Goal: Entertainment & Leisure: Consume media (video, audio)

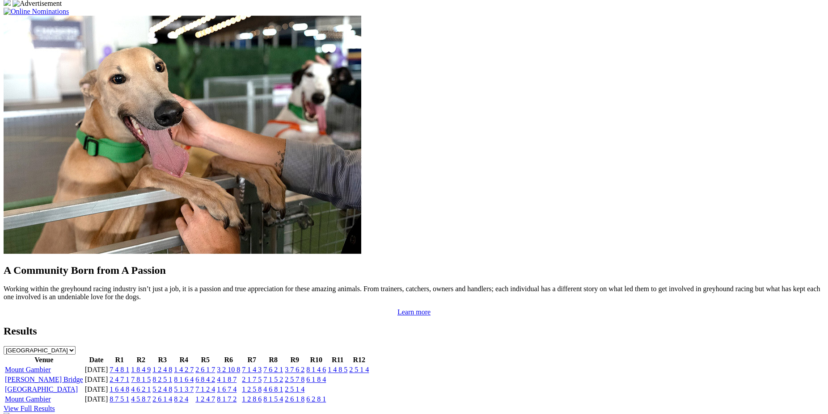
scroll to position [686, 0]
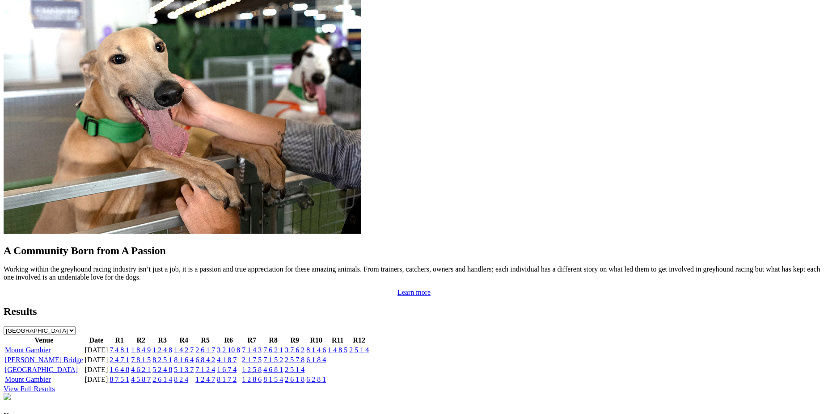
click at [215, 346] on link "2 6 1 7" at bounding box center [205, 350] width 20 height 8
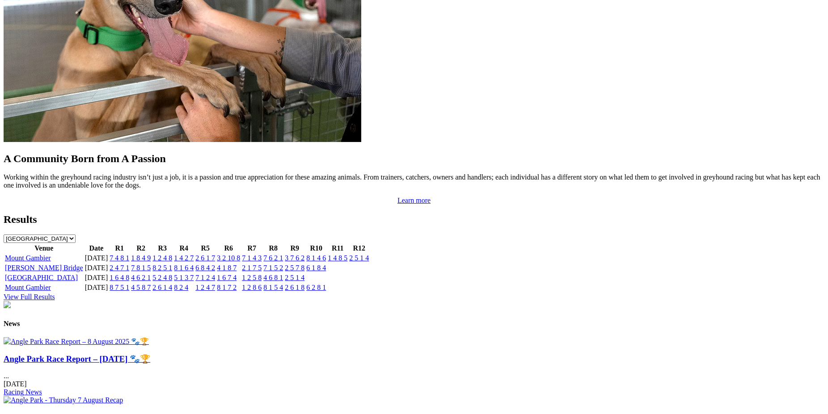
scroll to position [788, 0]
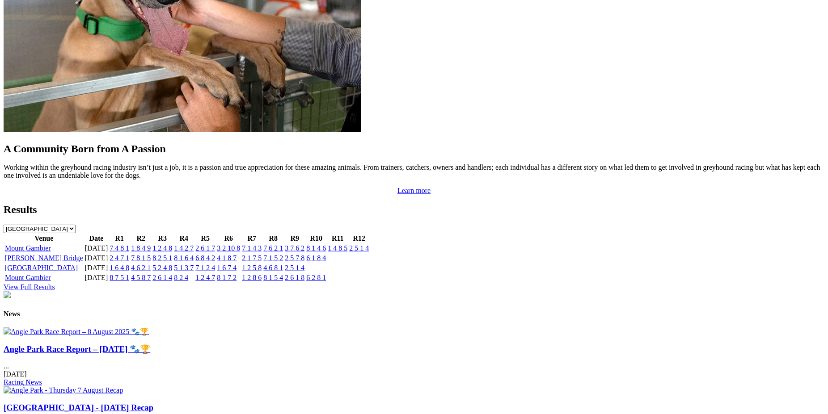
click at [215, 245] on link "2 6 1 7" at bounding box center [205, 249] width 20 height 8
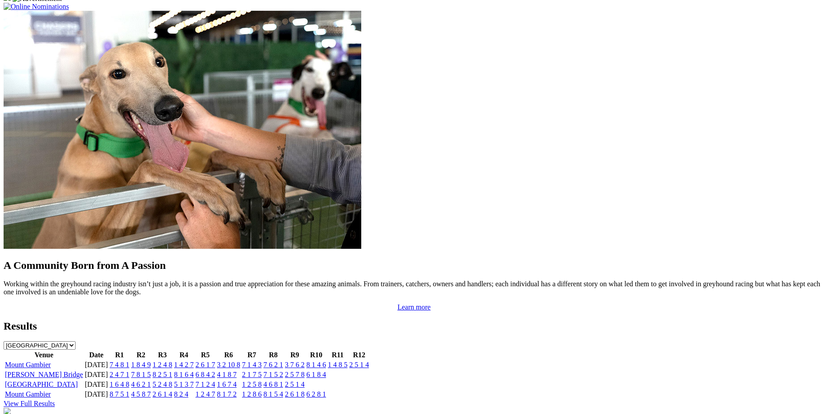
scroll to position [686, 0]
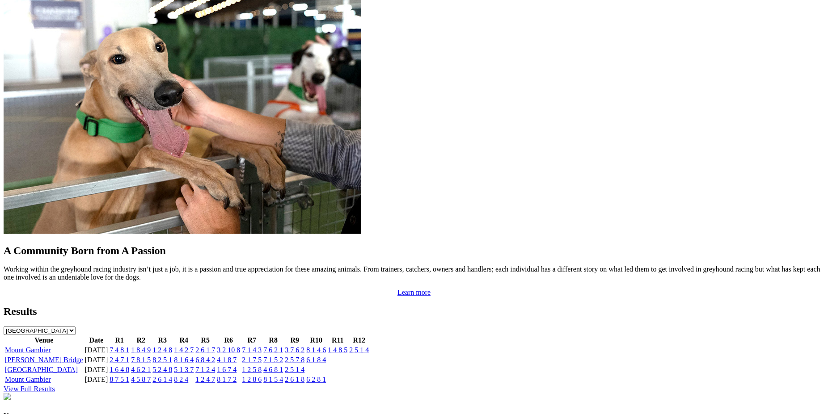
click at [215, 346] on link "2 6 1 7" at bounding box center [205, 350] width 20 height 8
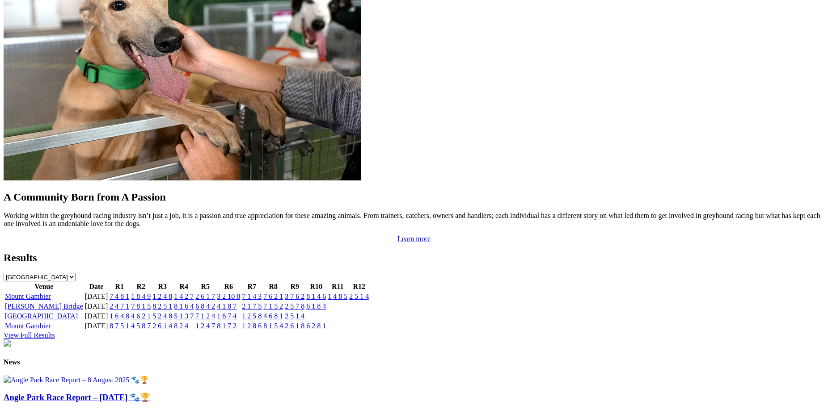
scroll to position [746, 0]
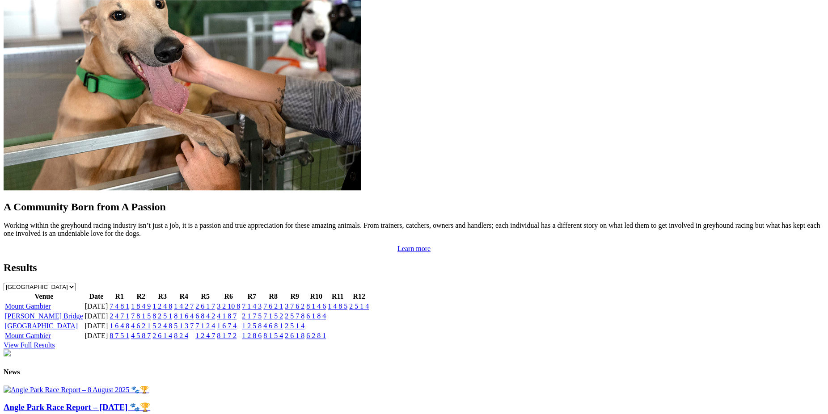
click at [283, 303] on link "7 6 2 1" at bounding box center [273, 307] width 20 height 8
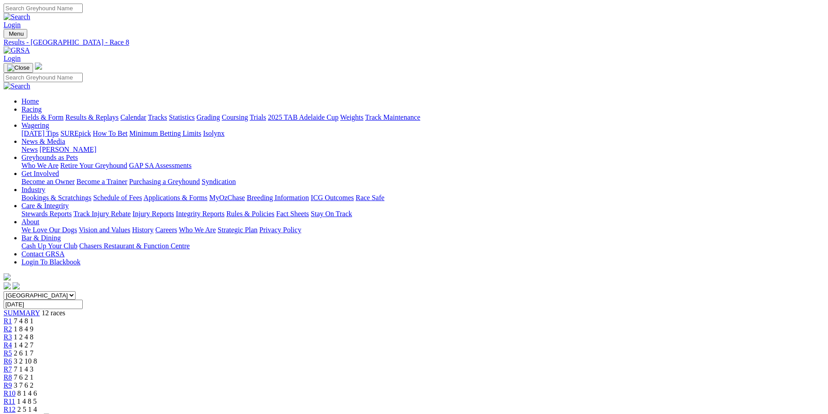
click at [16, 406] on span "R12" at bounding box center [10, 410] width 12 height 8
